Goal: Browse casually: Explore the website without a specific task or goal

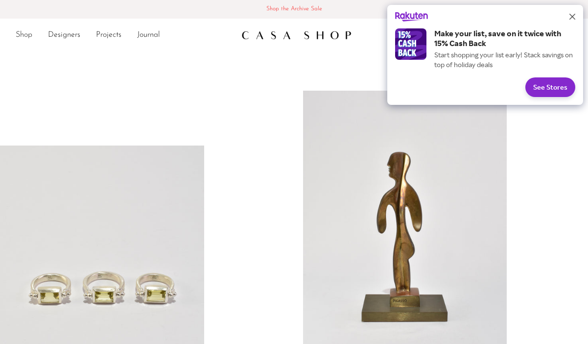
click at [24, 34] on link "Shop" at bounding box center [24, 35] width 17 height 13
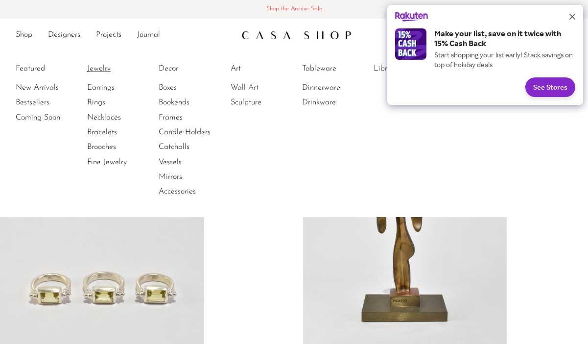
click at [100, 70] on link "Jewelry" at bounding box center [123, 68] width 73 height 11
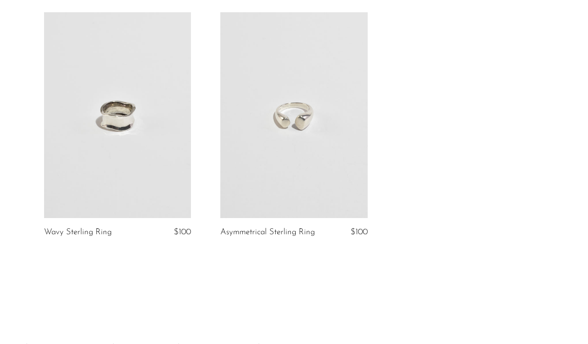
scroll to position [79, 0]
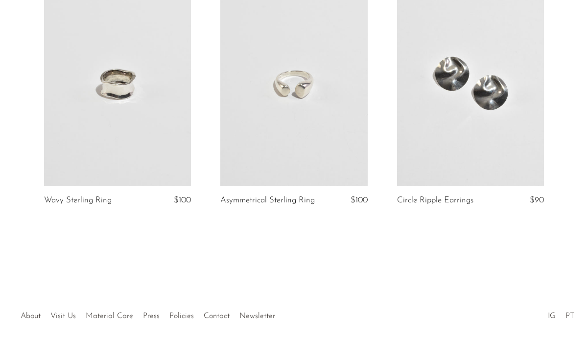
scroll to position [128, 0]
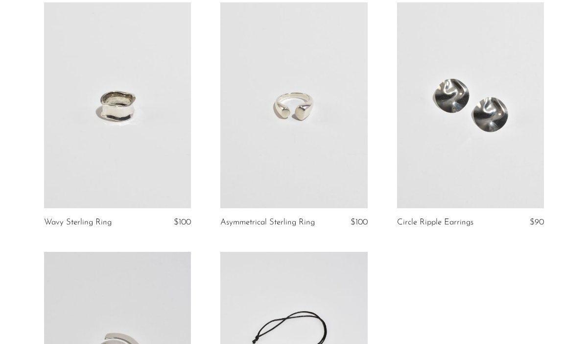
scroll to position [86, 0]
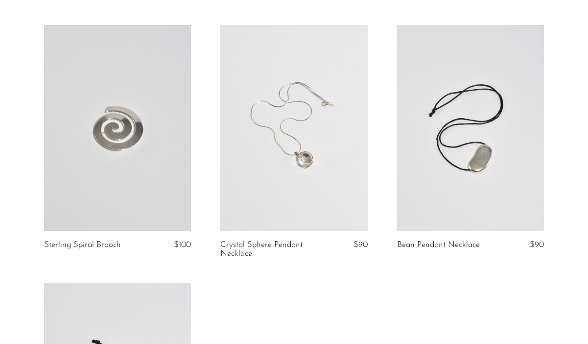
scroll to position [317, 0]
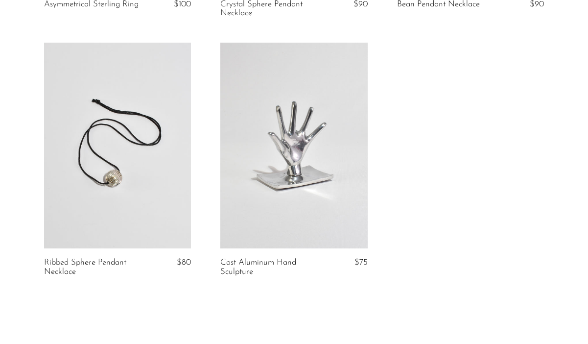
scroll to position [563, 0]
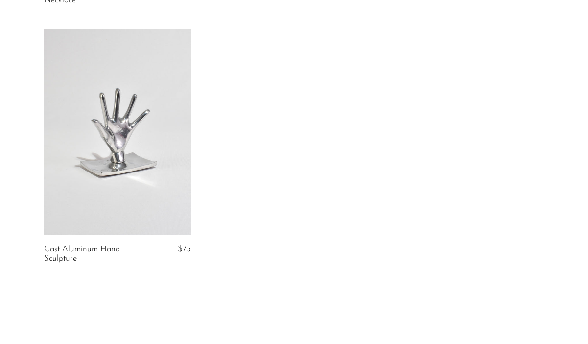
scroll to position [840, 0]
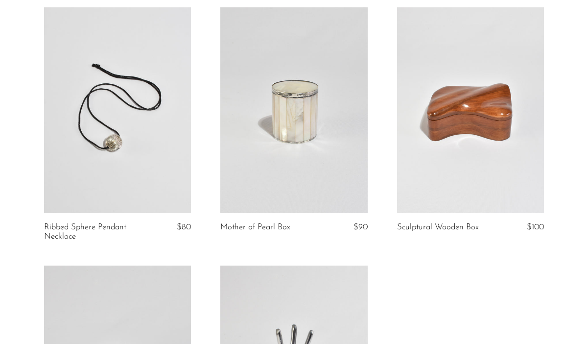
scroll to position [588, 0]
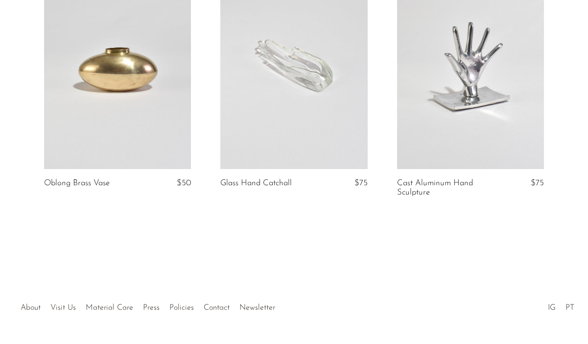
scroll to position [921, 0]
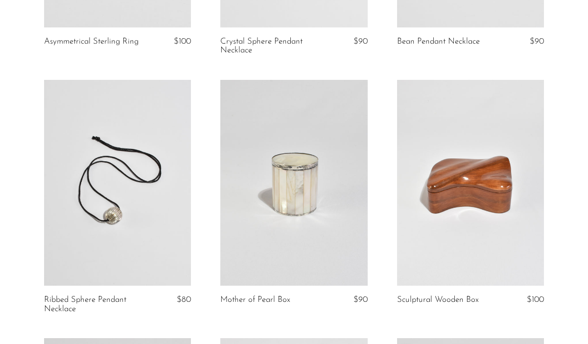
scroll to position [1170, 0]
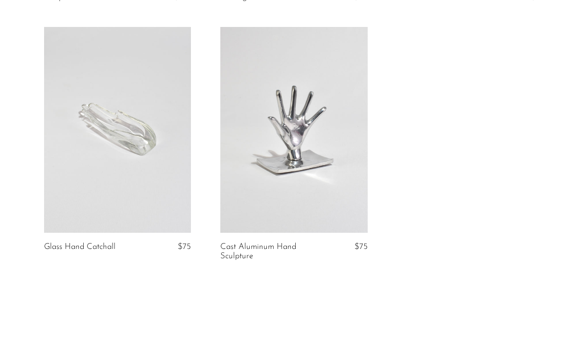
scroll to position [1170, 0]
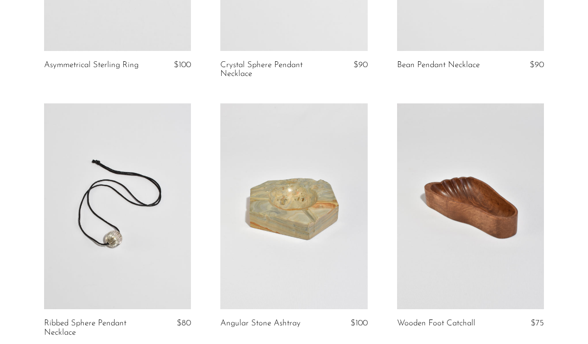
scroll to position [643, 0]
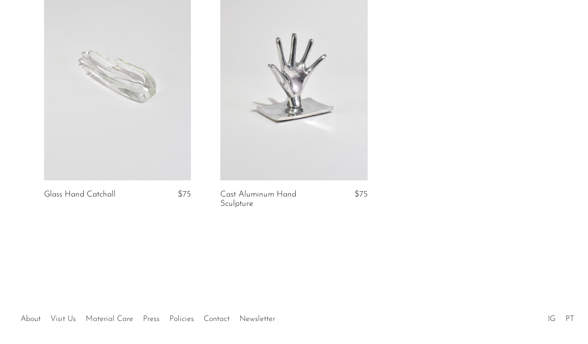
scroll to position [1393, 0]
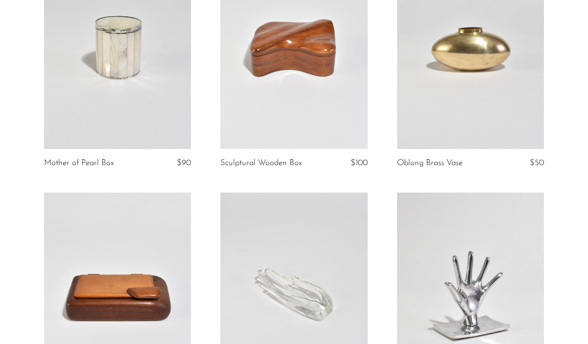
scroll to position [1177, 0]
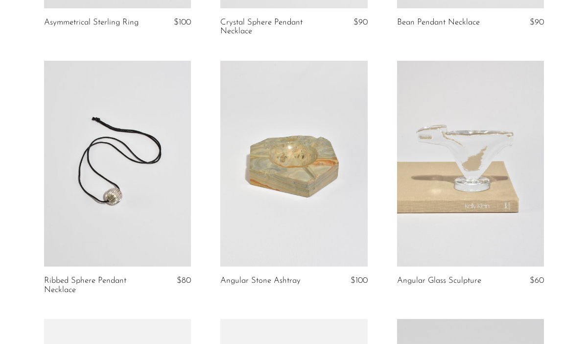
scroll to position [538, 0]
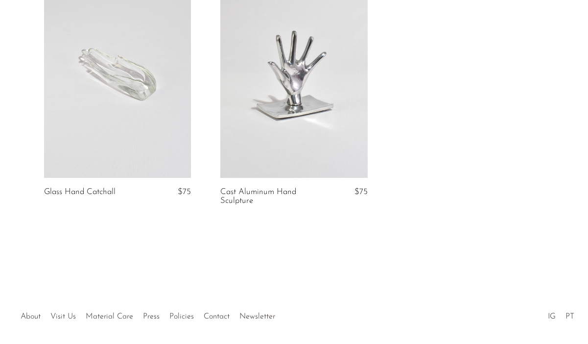
scroll to position [1678, 0]
